Goal: Transaction & Acquisition: Obtain resource

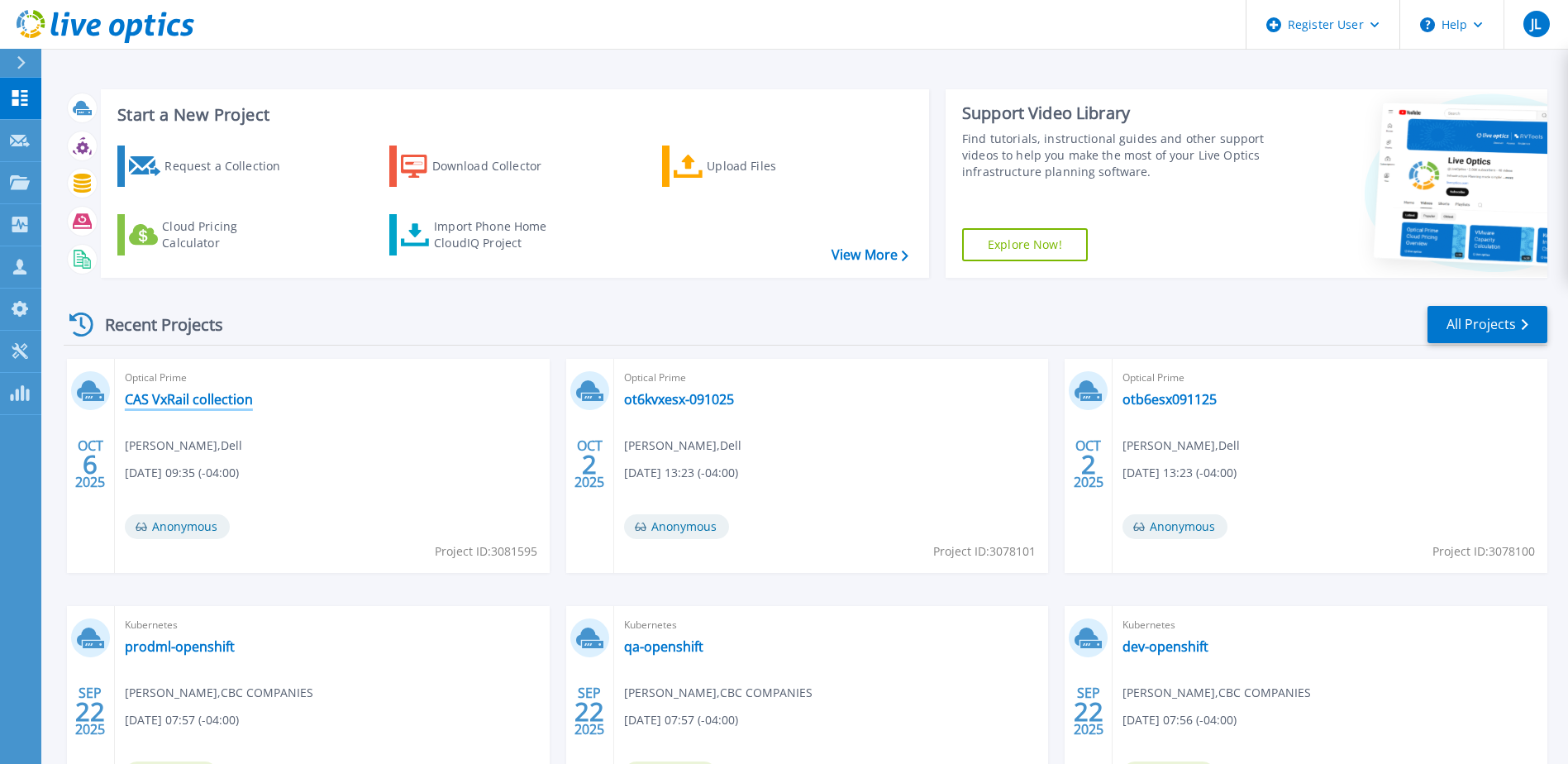
click at [231, 404] on link "CAS VxRail collection" at bounding box center [188, 399] width 128 height 17
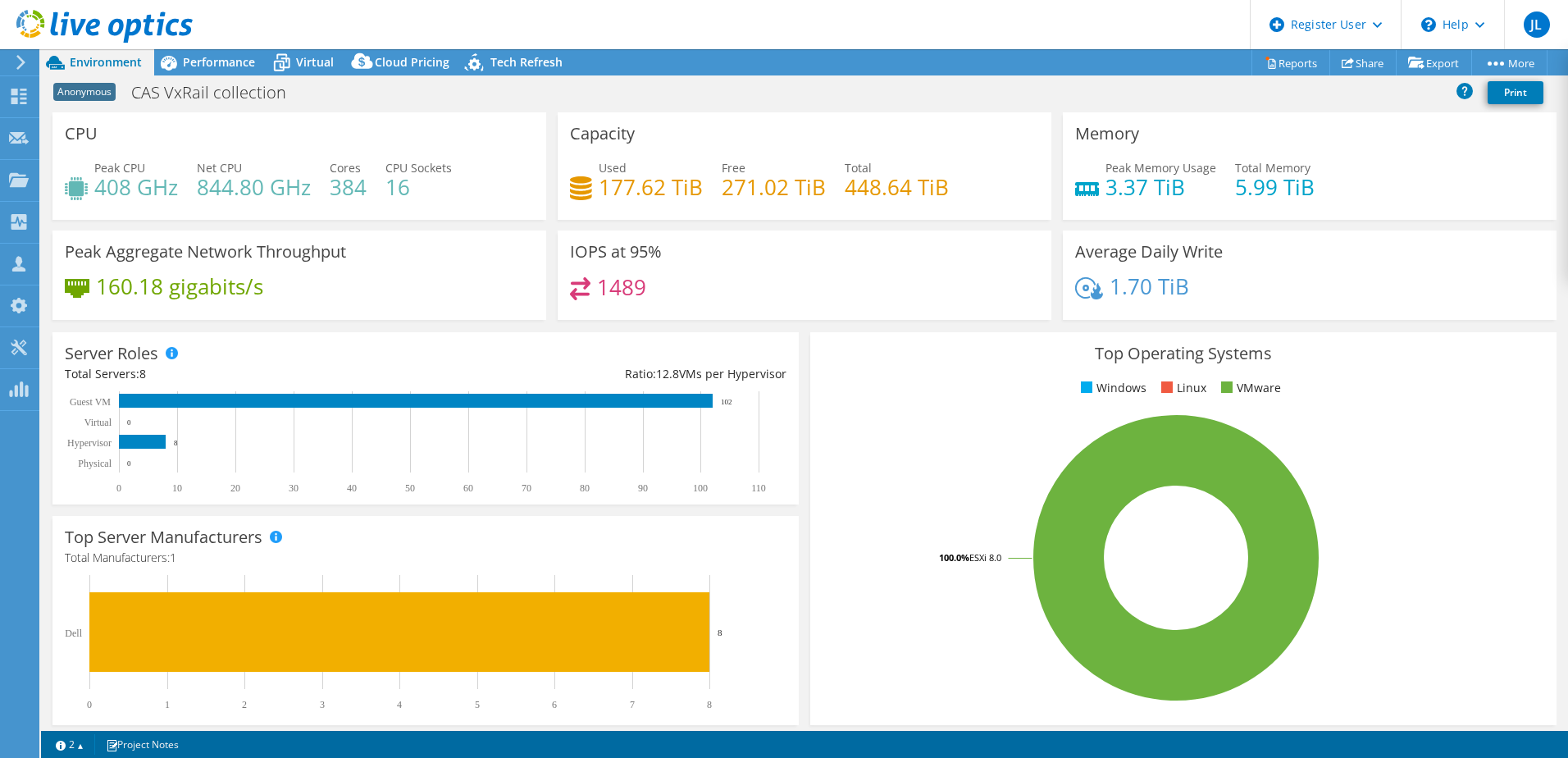
select select "USD"
click at [230, 56] on span "Performance" at bounding box center [218, 62] width 72 height 16
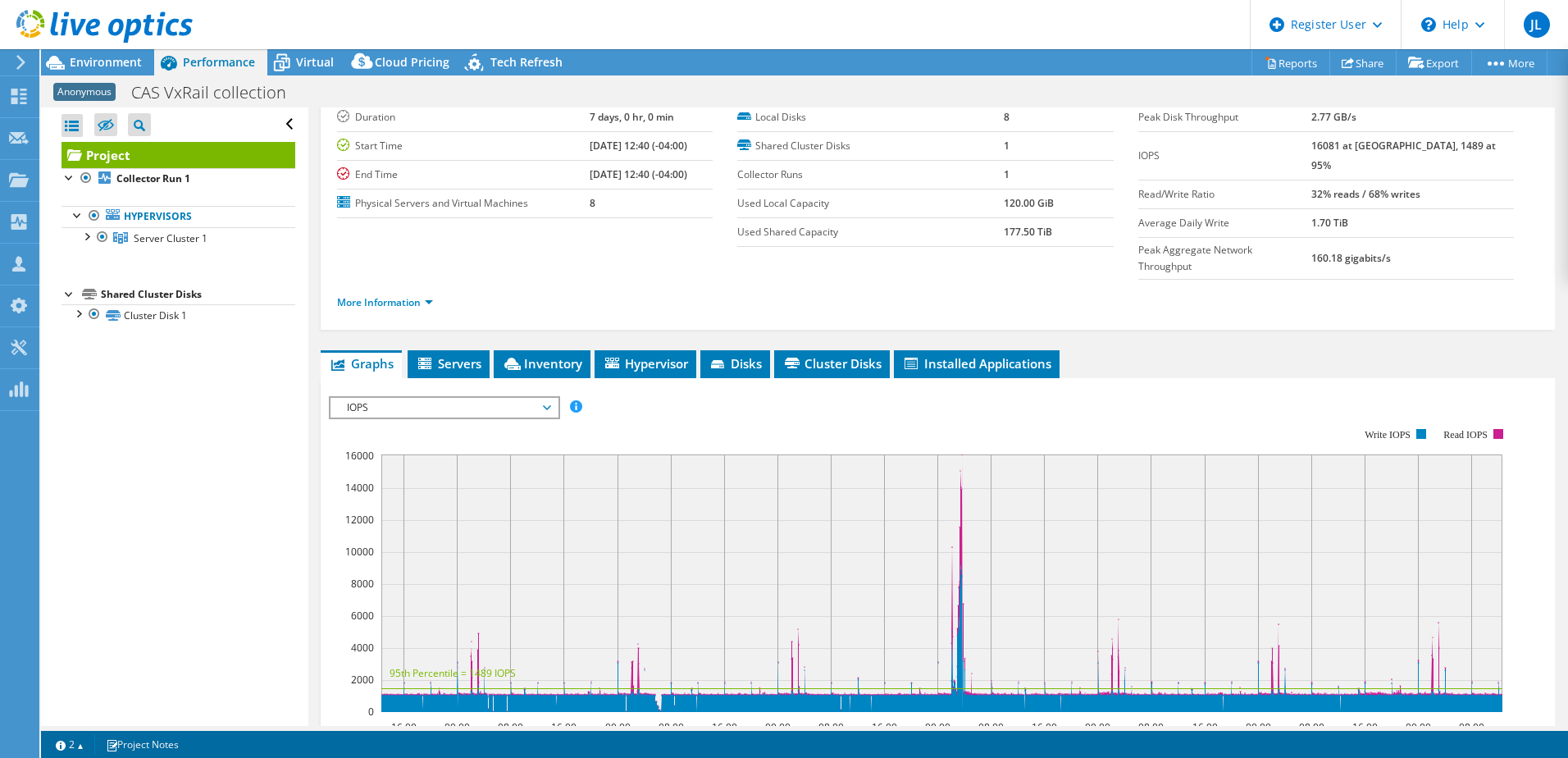
scroll to position [82, 0]
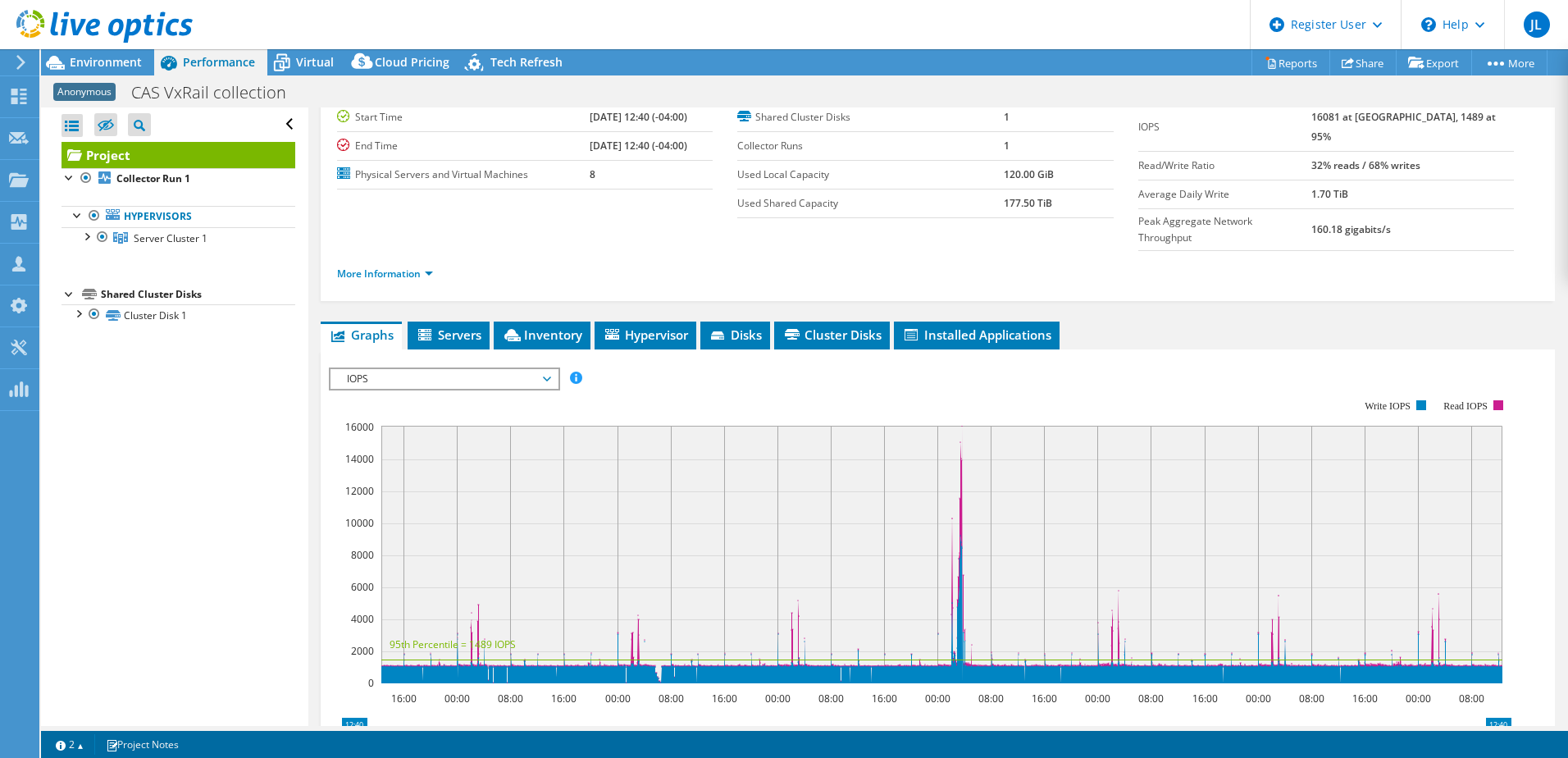
click at [539, 369] on span "IOPS" at bounding box center [444, 379] width 211 height 20
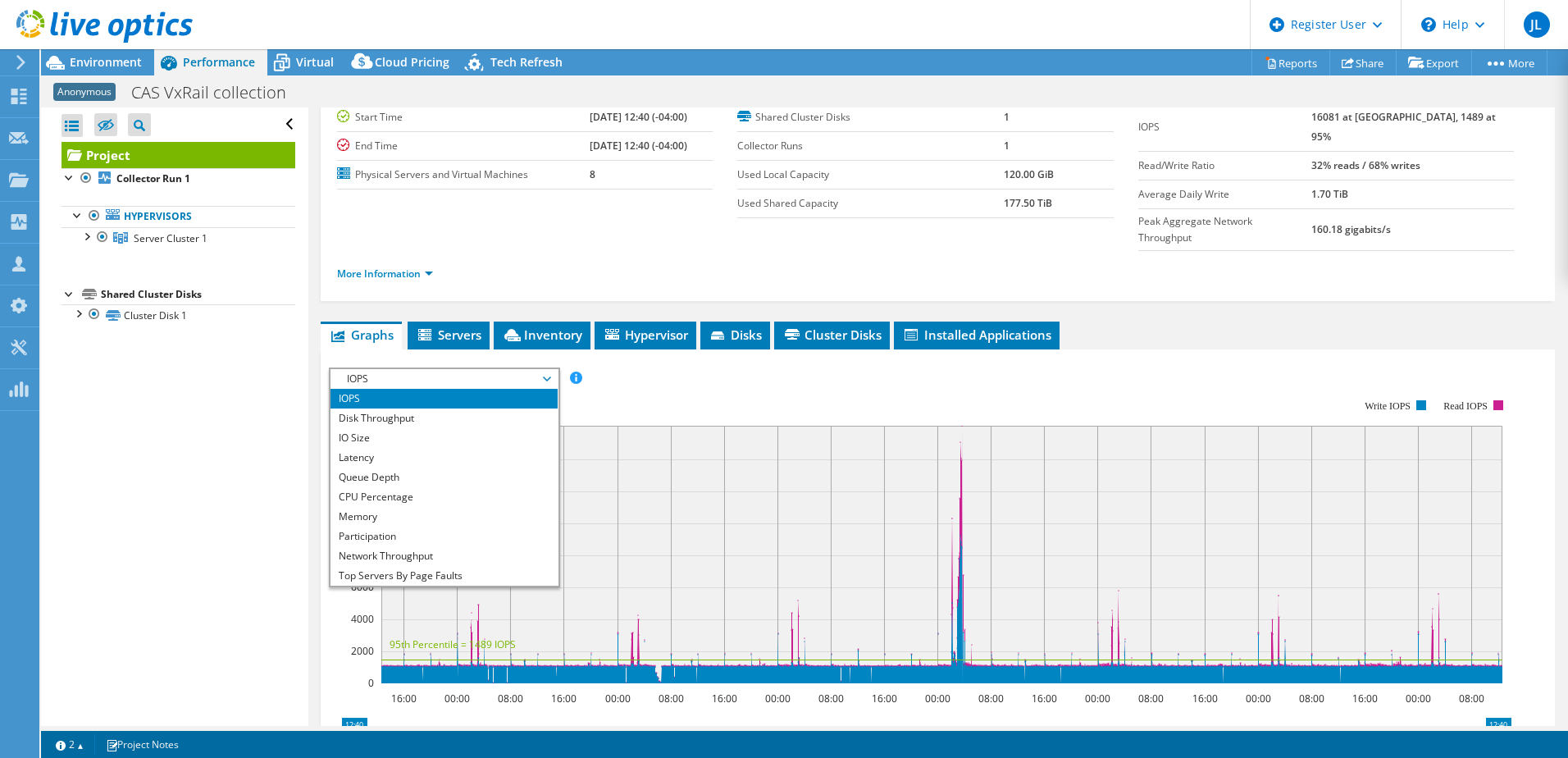
click at [539, 369] on span "IOPS" at bounding box center [444, 379] width 211 height 20
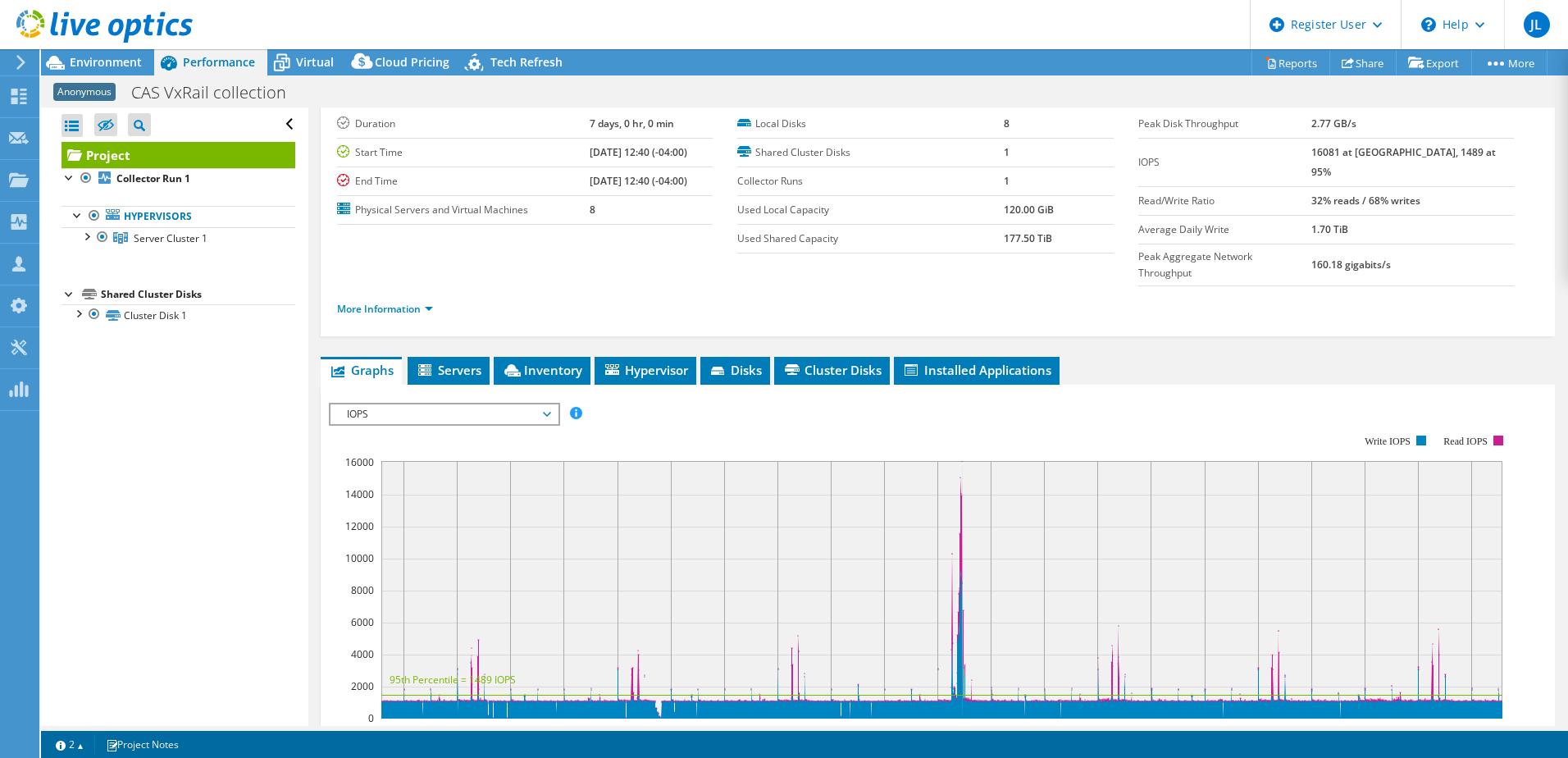
scroll to position [0, 0]
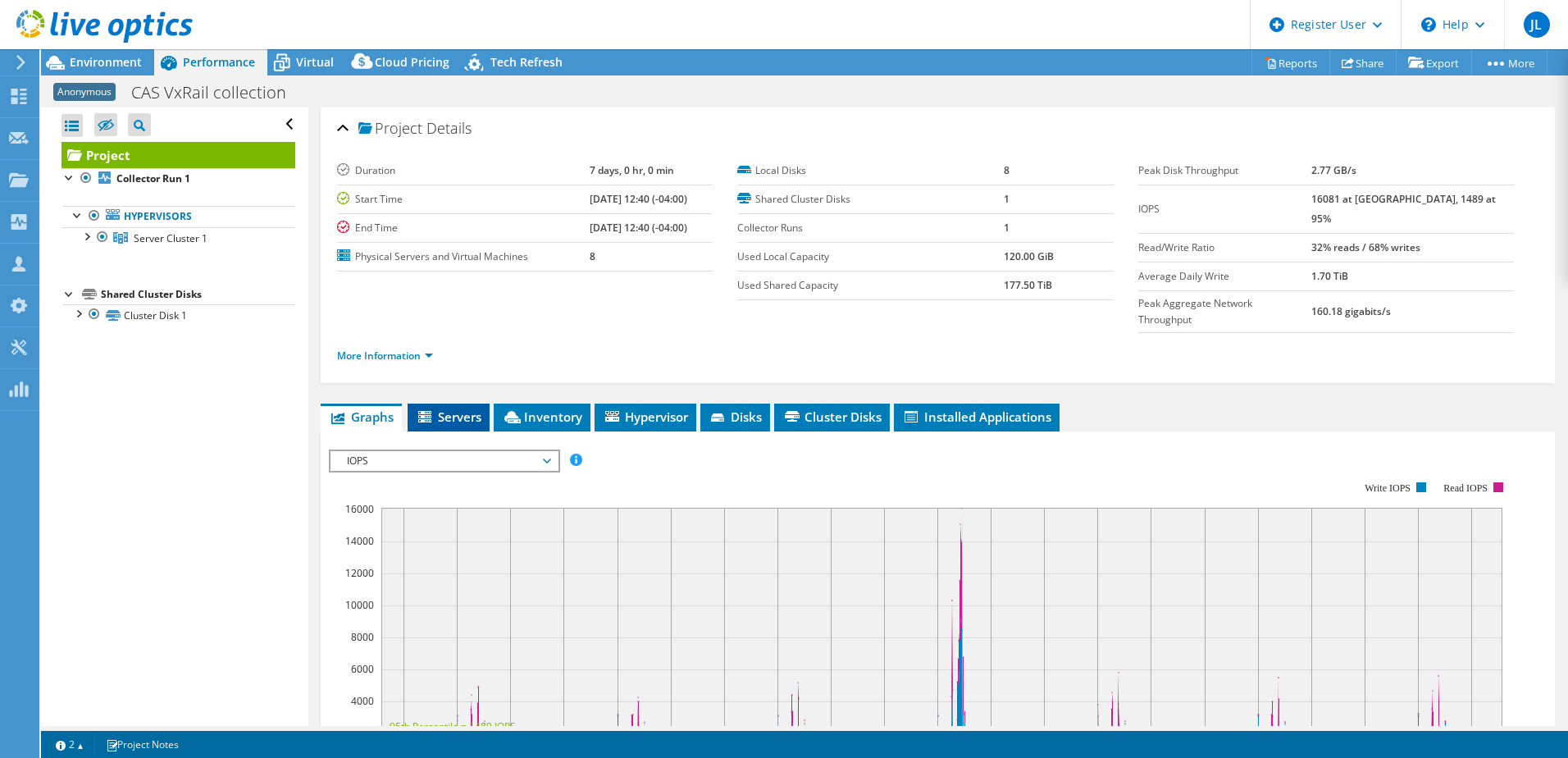
click at [449, 404] on li "Servers" at bounding box center [448, 417] width 82 height 28
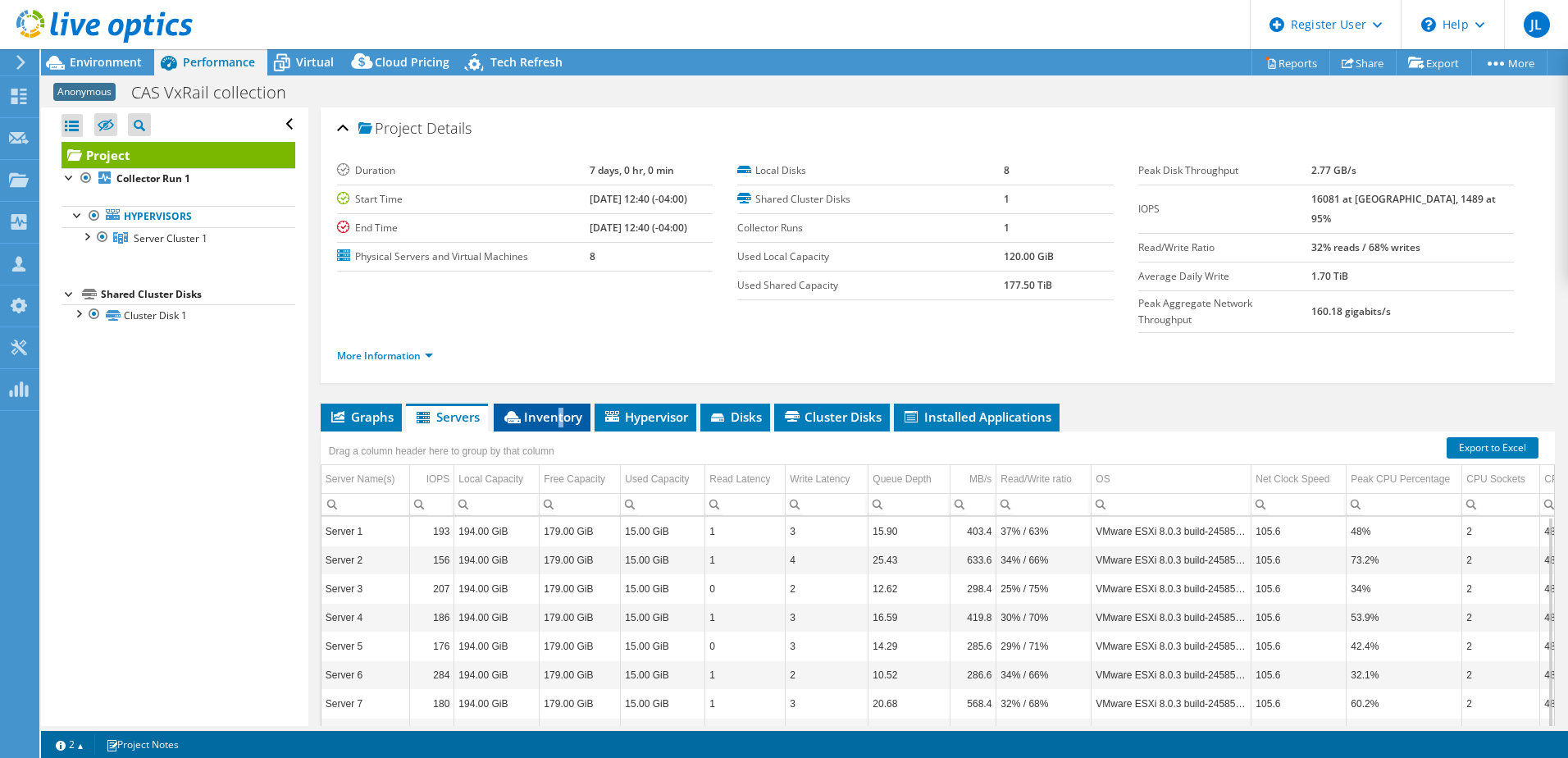
click at [561, 404] on li "Inventory" at bounding box center [542, 417] width 97 height 28
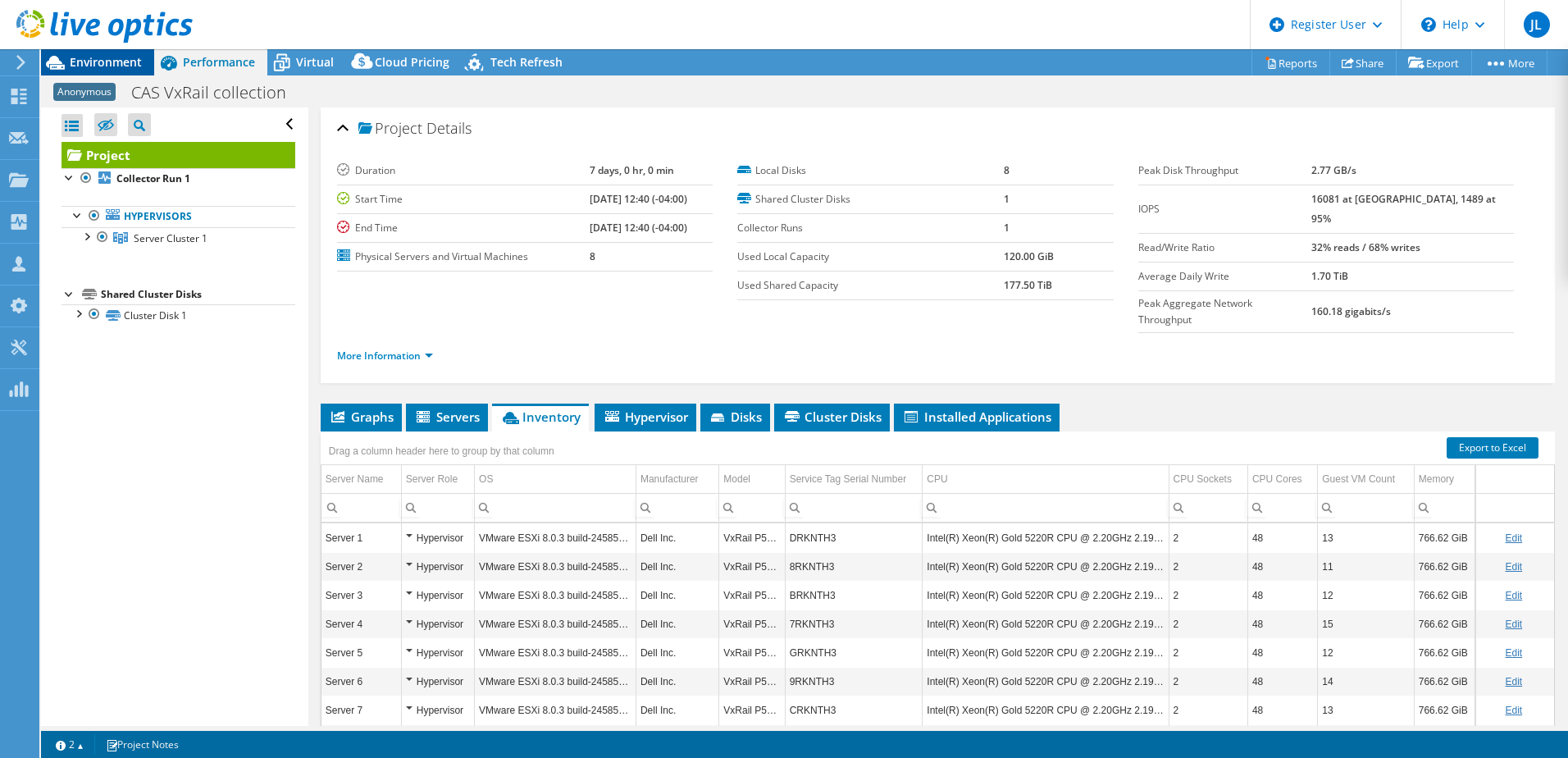
click at [113, 64] on span "Environment" at bounding box center [106, 62] width 72 height 16
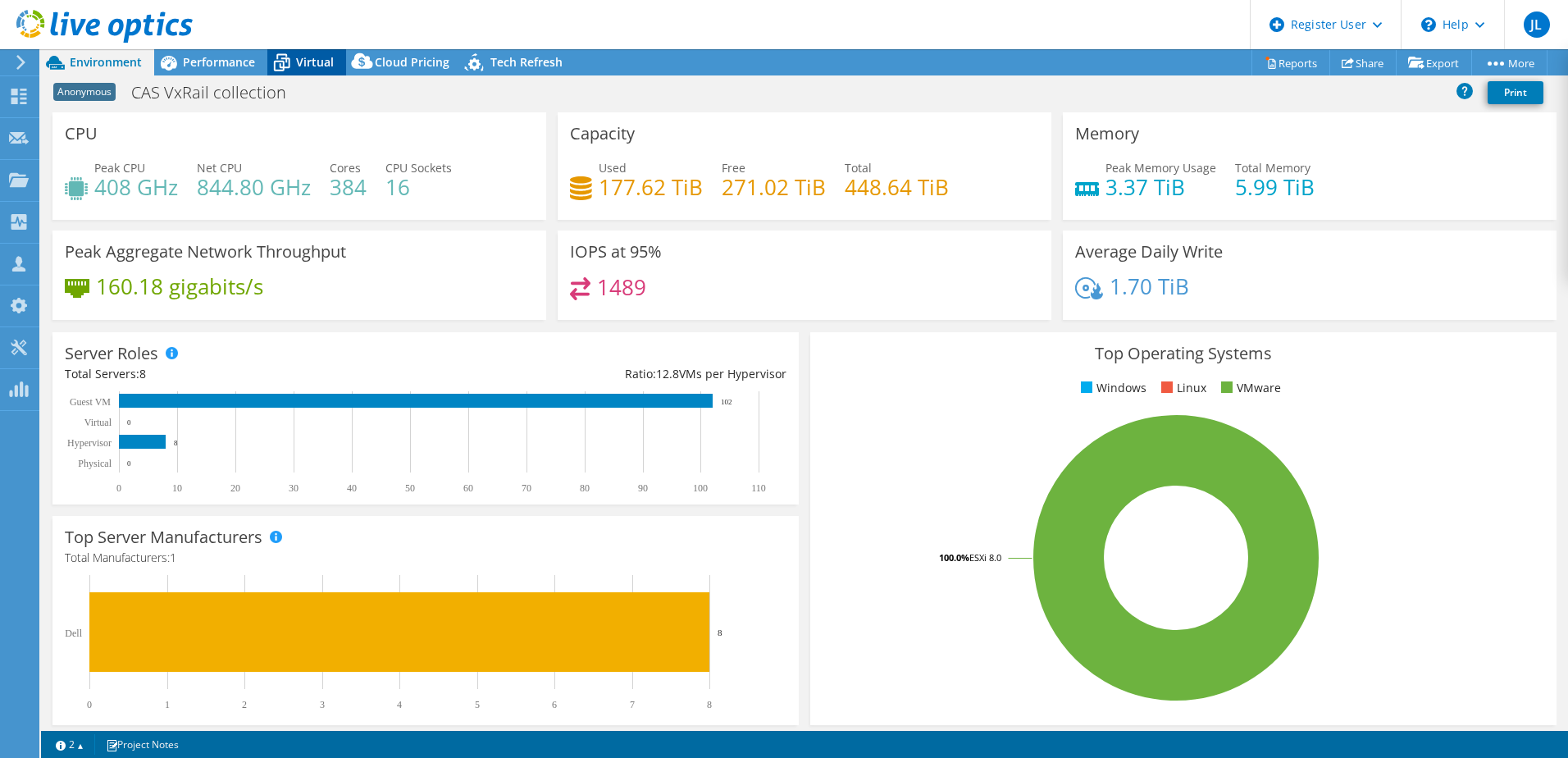
click at [301, 60] on span "Virtual" at bounding box center [315, 62] width 37 height 16
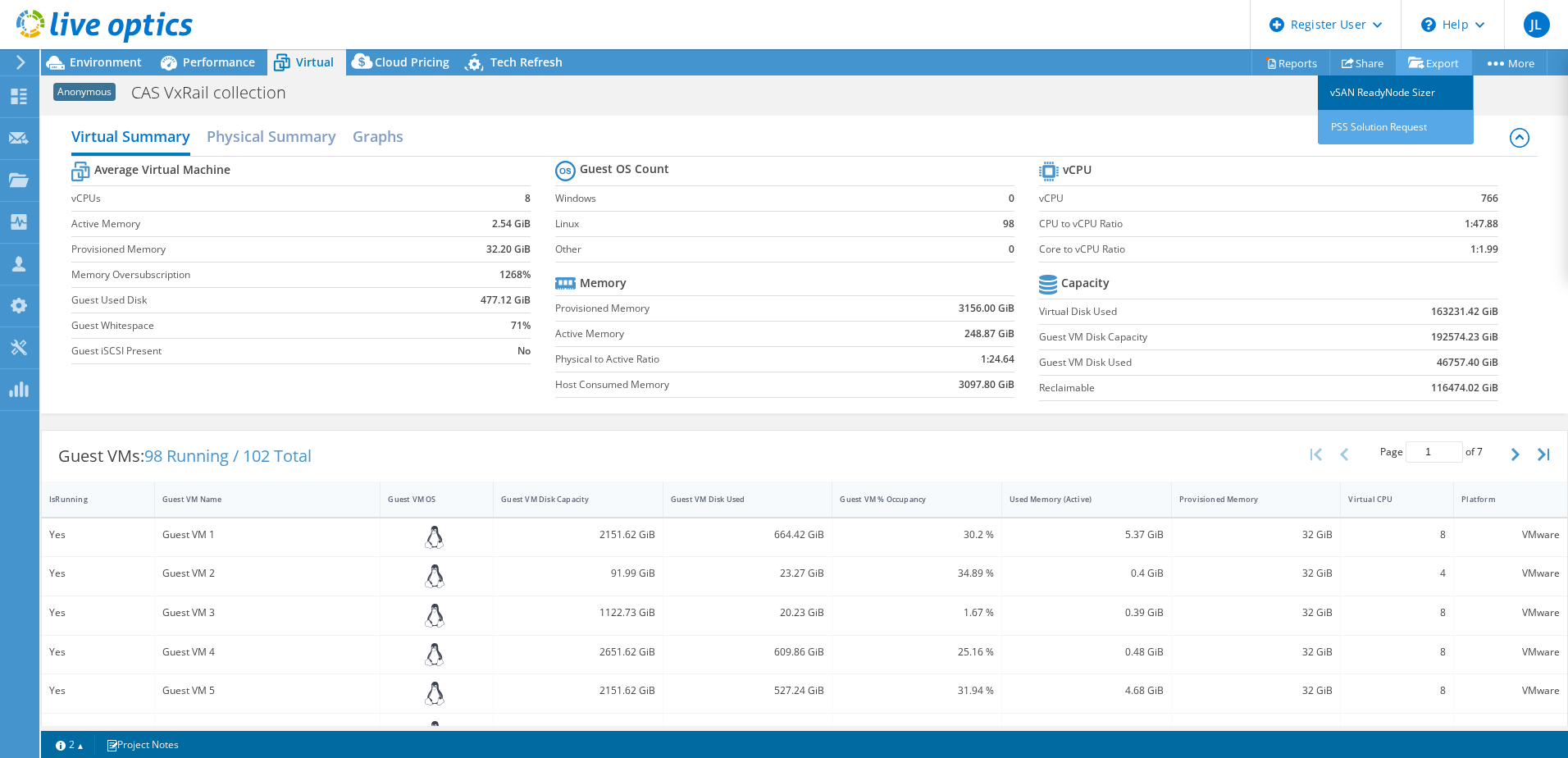
click at [1385, 94] on link "vSAN ReadyNode Sizer" at bounding box center [1395, 92] width 156 height 35
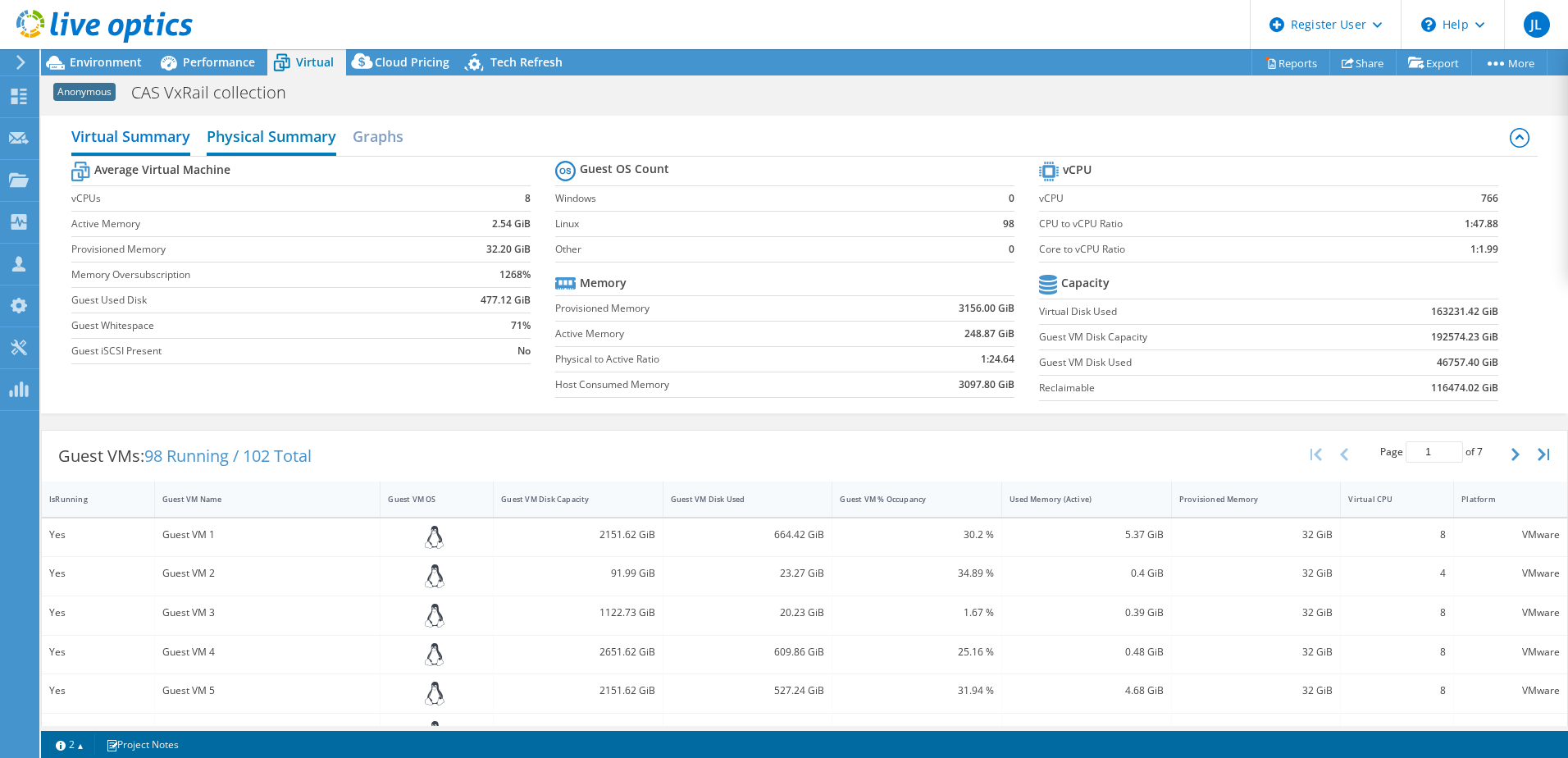
click at [240, 138] on h2 "Physical Summary" at bounding box center [270, 137] width 129 height 37
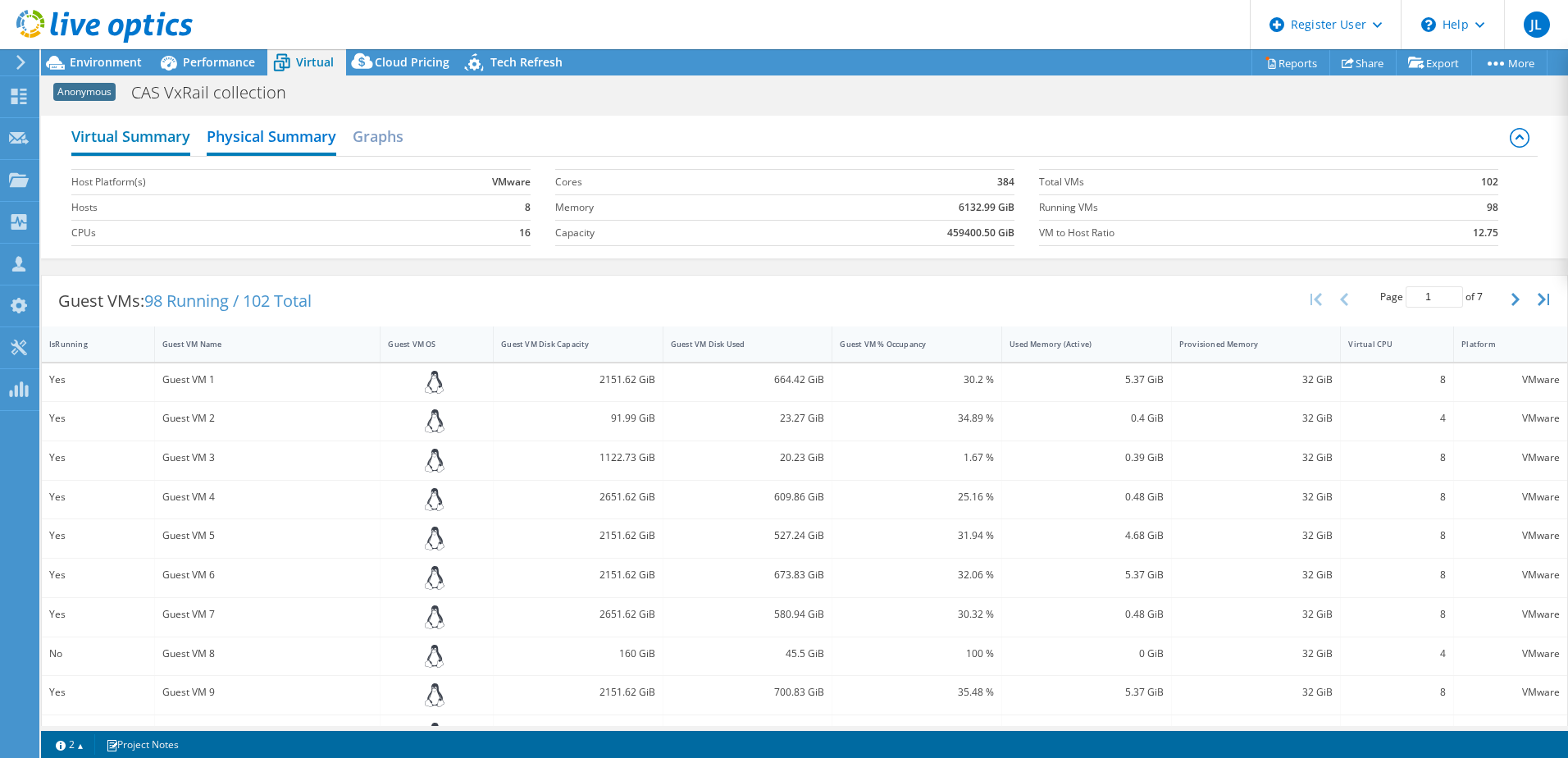
click at [173, 144] on h2 "Virtual Summary" at bounding box center [130, 137] width 118 height 37
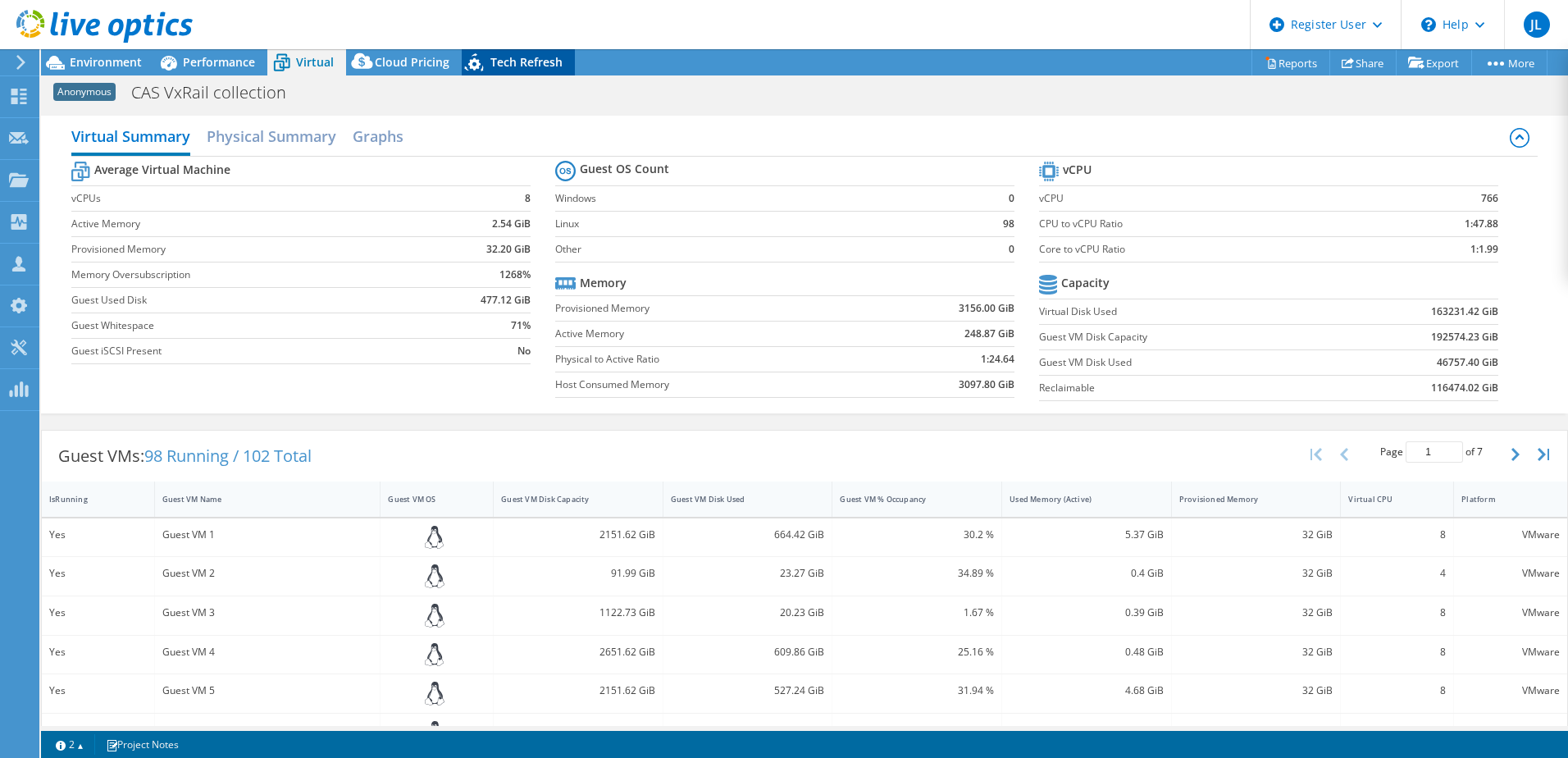
click at [484, 57] on icon at bounding box center [476, 65] width 29 height 34
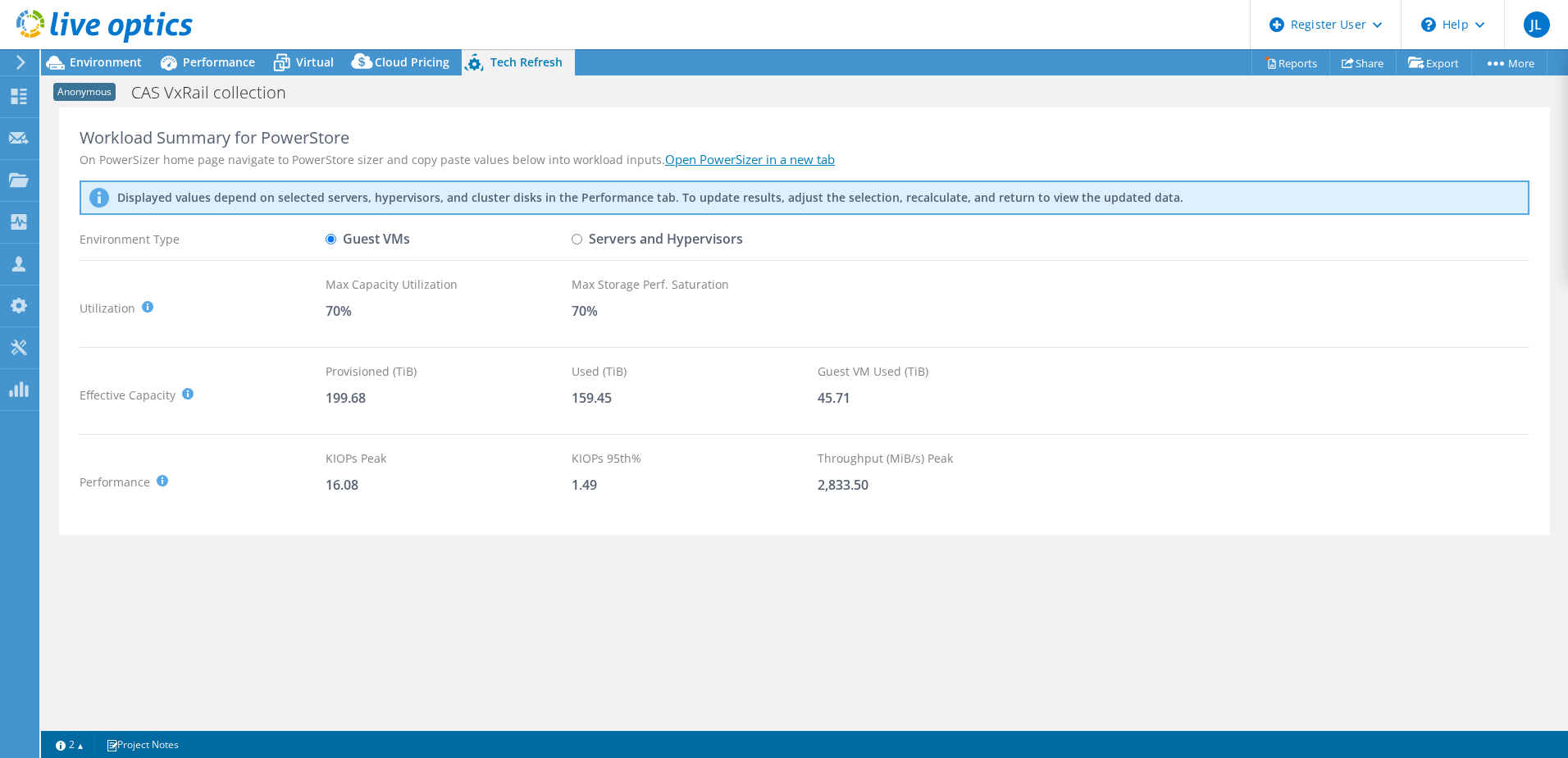
click at [598, 243] on label "Servers and Hypervisors" at bounding box center [657, 239] width 172 height 29
click at [582, 243] on input "Servers and Hypervisors" at bounding box center [576, 239] width 11 height 11
radio input "true"
click at [339, 244] on label "Guest VMs" at bounding box center [368, 239] width 85 height 29
click at [336, 244] on input "Guest VMs" at bounding box center [331, 239] width 11 height 11
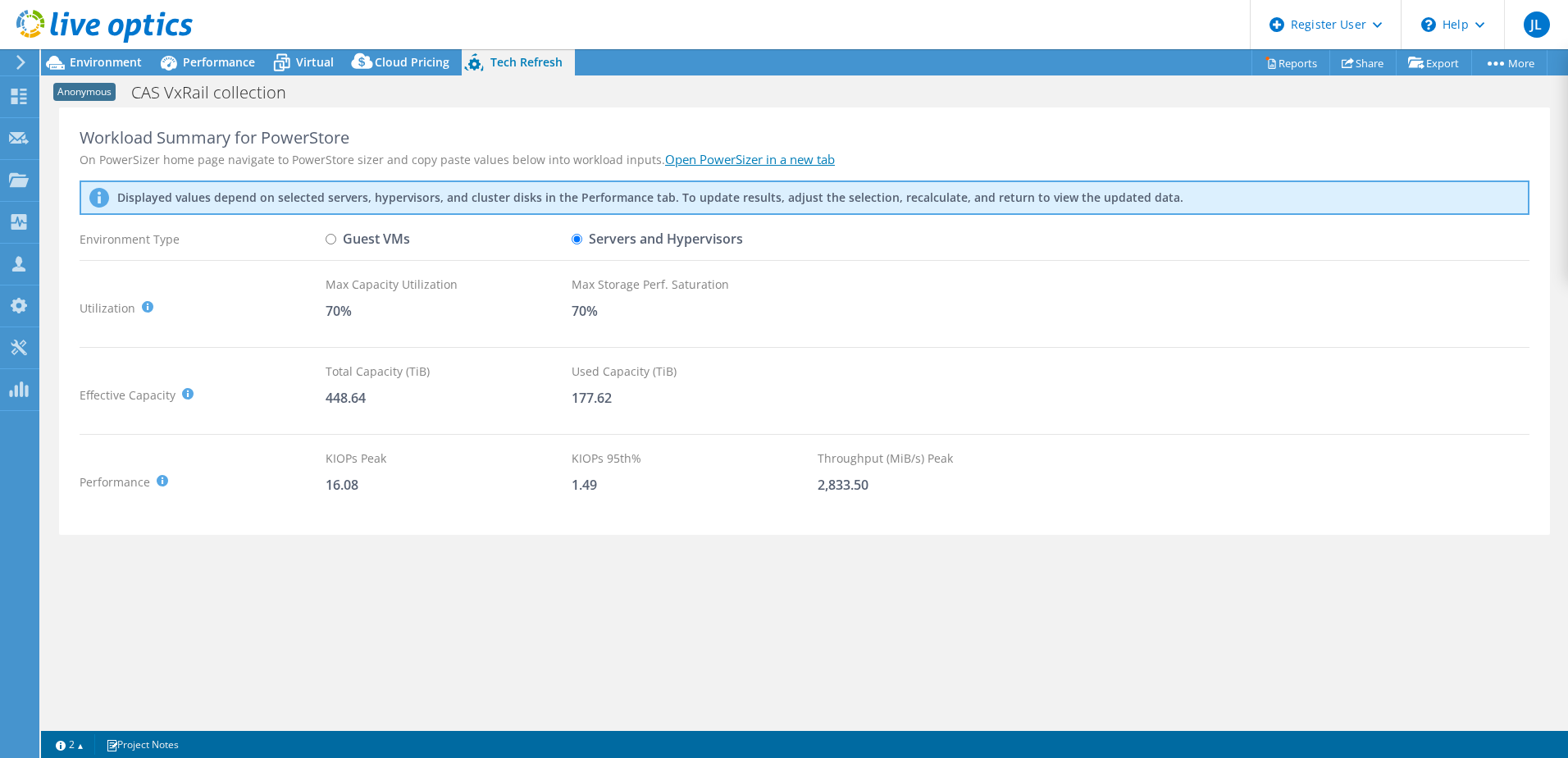
radio input "true"
click at [691, 158] on link "Open PowerSizer in a new tab" at bounding box center [750, 159] width 170 height 17
click at [644, 246] on label "Servers and Hypervisors" at bounding box center [657, 239] width 172 height 29
click at [582, 245] on input "Servers and Hypervisors" at bounding box center [576, 239] width 11 height 11
radio input "true"
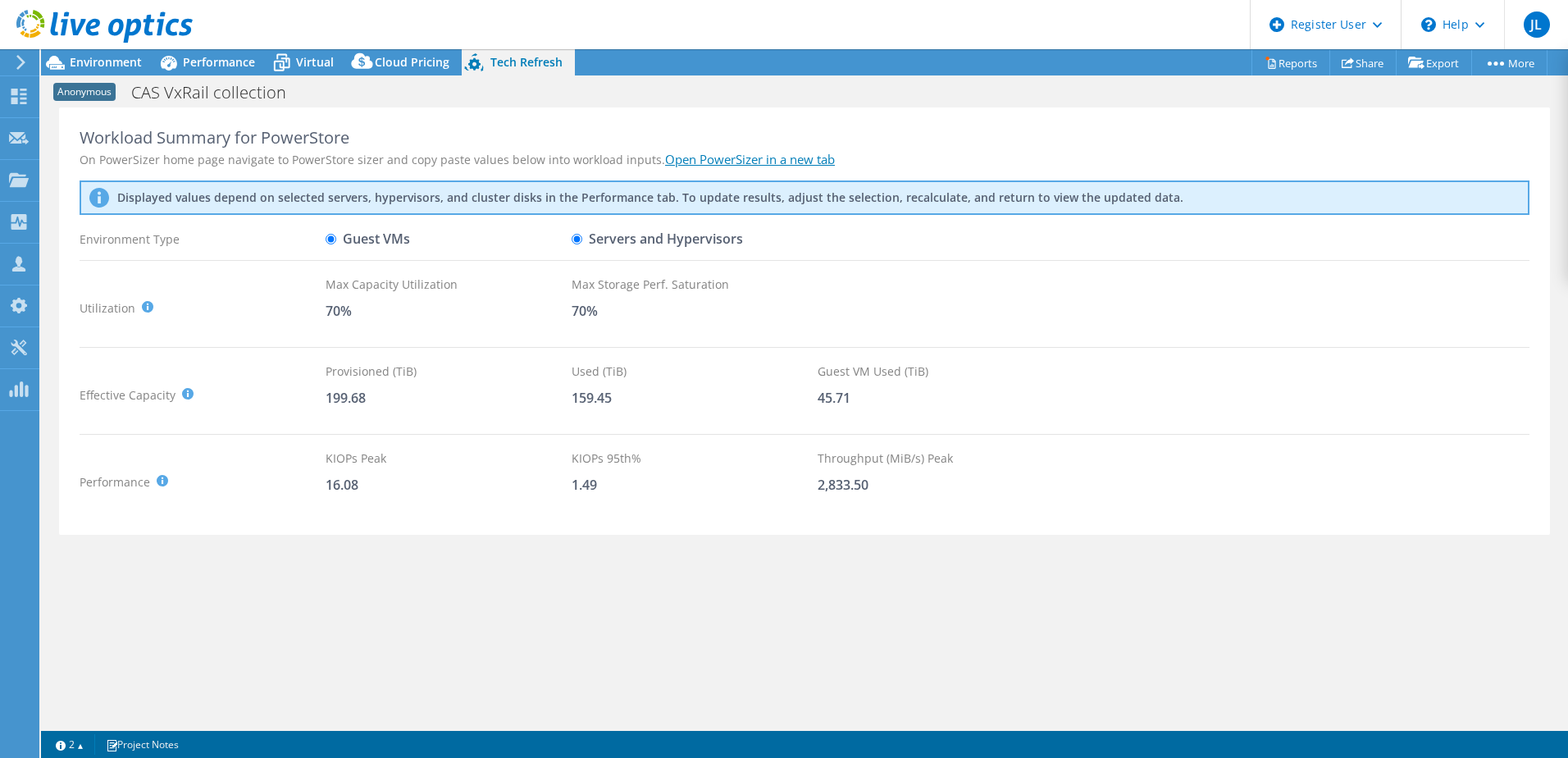
radio input "false"
click at [388, 67] on span "Cloud Pricing" at bounding box center [412, 62] width 75 height 16
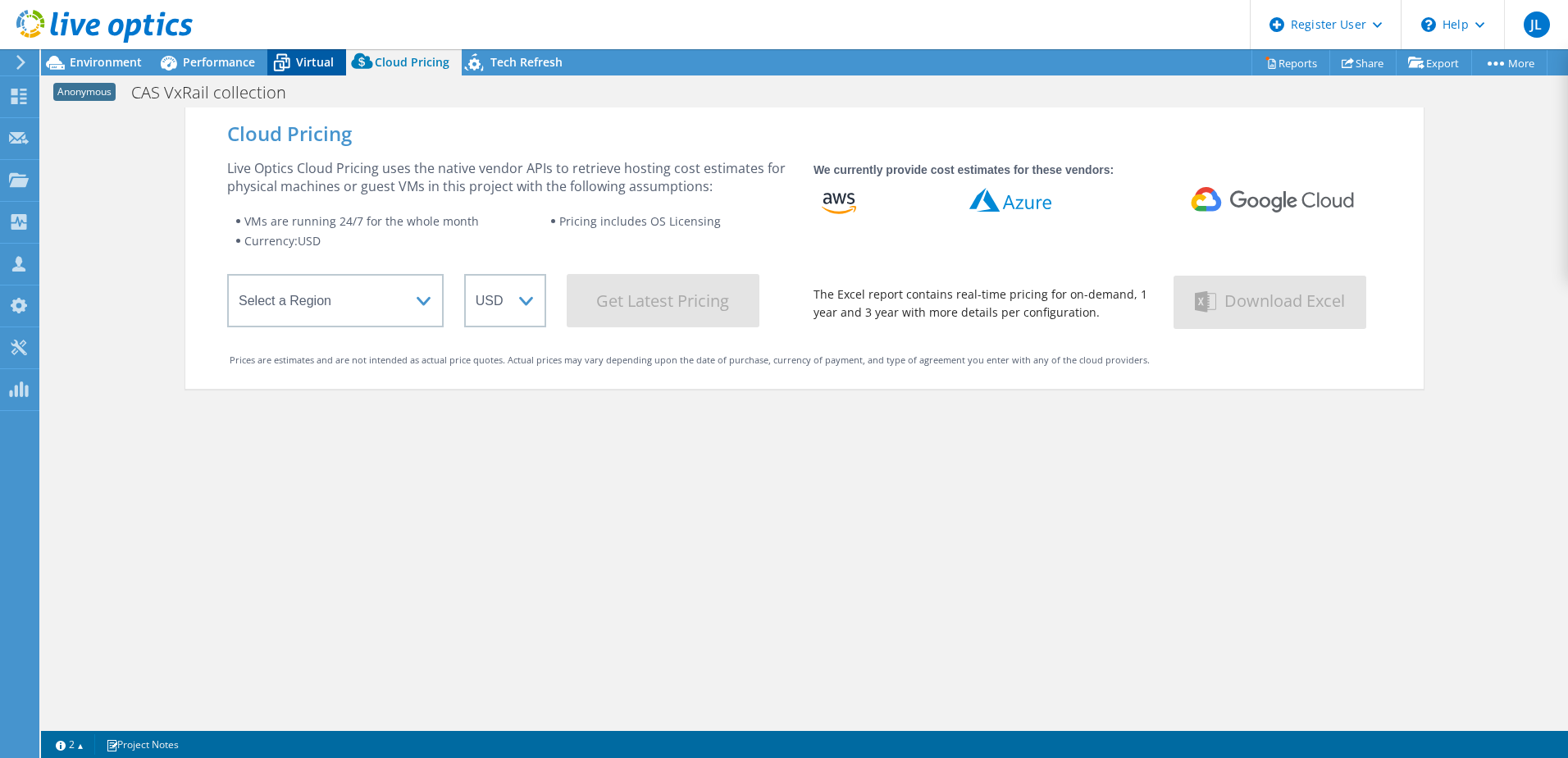
click at [300, 68] on span "Virtual" at bounding box center [315, 62] width 37 height 16
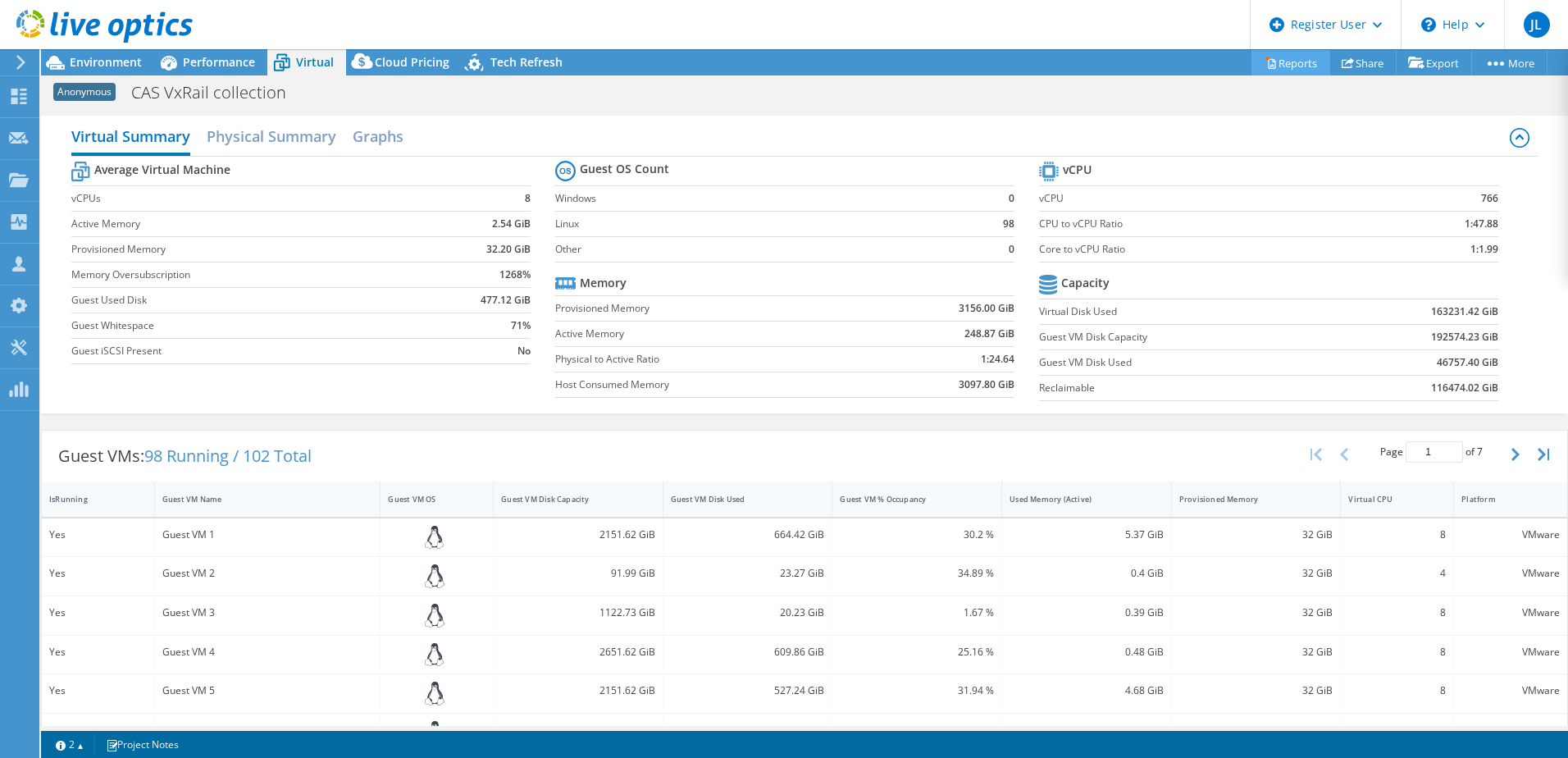
click at [1299, 61] on link "Reports" at bounding box center [1291, 63] width 79 height 26
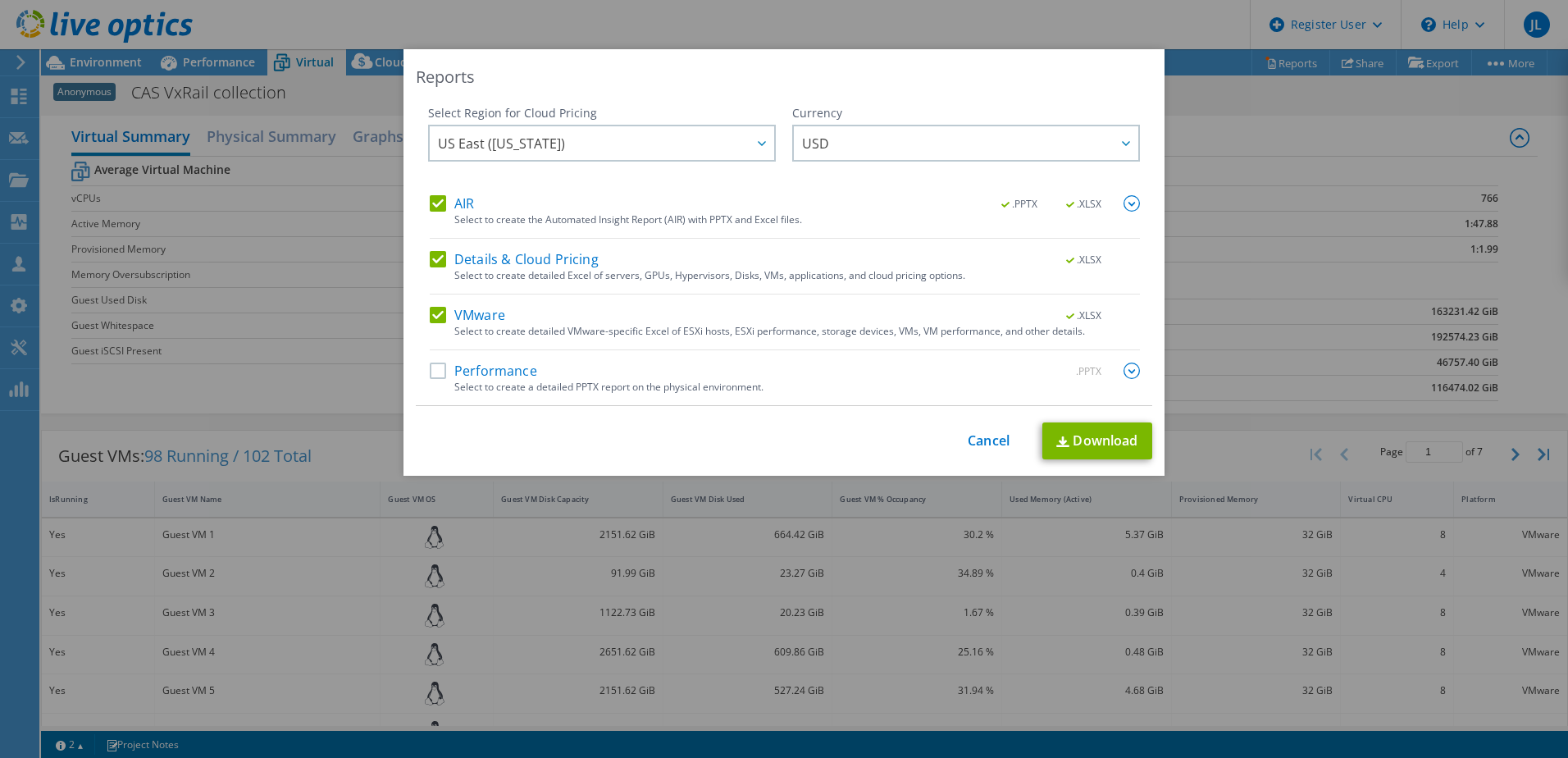
click at [433, 376] on label "Performance" at bounding box center [483, 370] width 108 height 17
click at [0, 0] on input "Performance" at bounding box center [0, 0] width 0 height 0
click at [1065, 444] on link "Download" at bounding box center [1096, 440] width 110 height 37
